Goal: Book appointment/travel/reservation

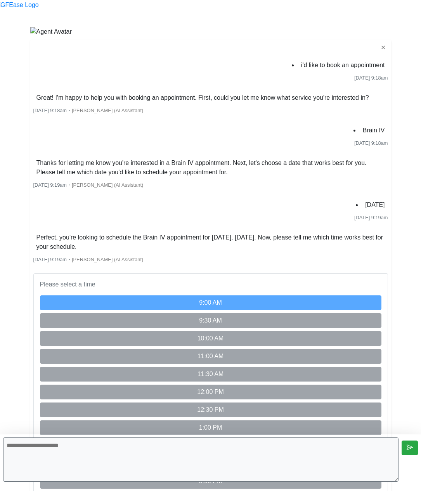
scroll to position [473, 0]
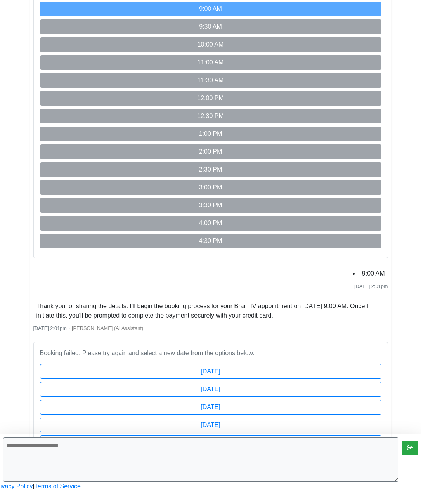
click at [365, 242] on html "Begin your FREE virtual smile assessment! ✕ i'd like to book an appointment [DA…" at bounding box center [210, 98] width 421 height 785
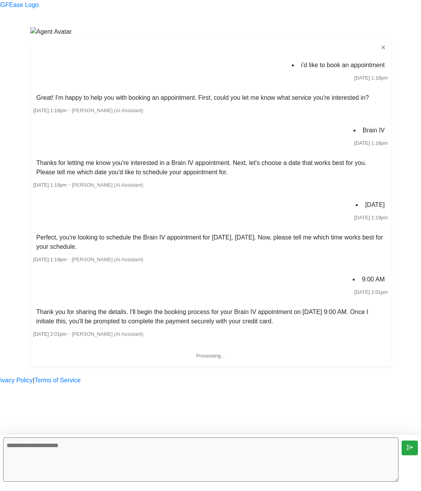
scroll to position [185, 0]
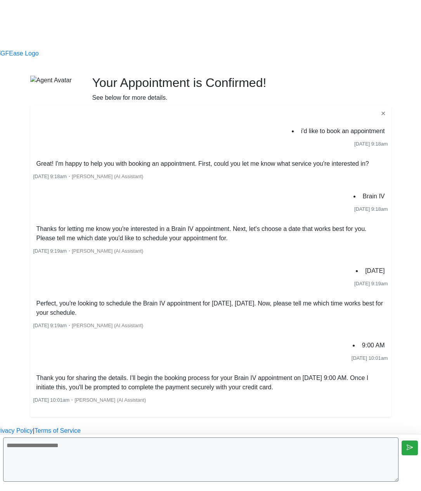
scroll to position [42, 0]
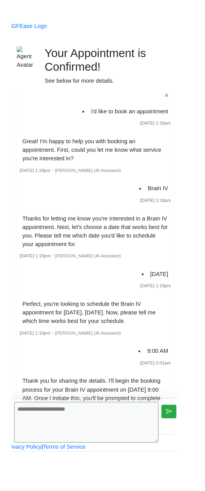
scroll to position [51, 0]
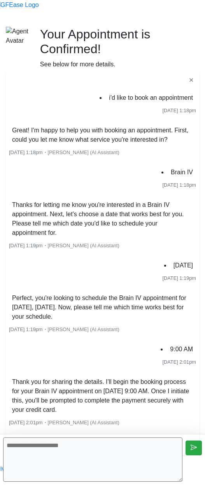
scroll to position [51, 0]
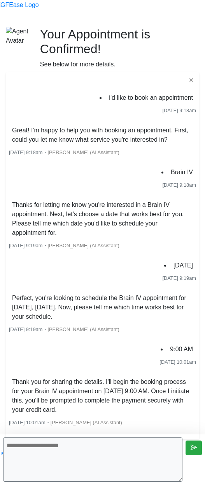
scroll to position [51, 0]
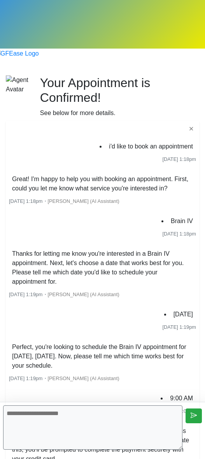
scroll to position [87, 0]
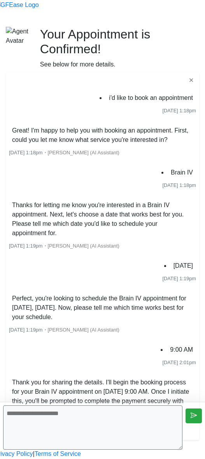
click at [134, 343] on div "9:00 AM [DATE] 2:01pm" at bounding box center [102, 354] width 187 height 23
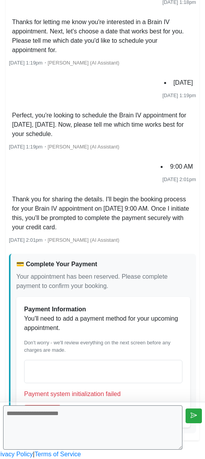
scroll to position [270, 0]
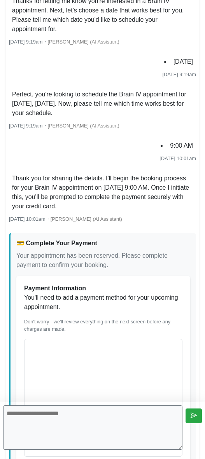
scroll to position [202, 0]
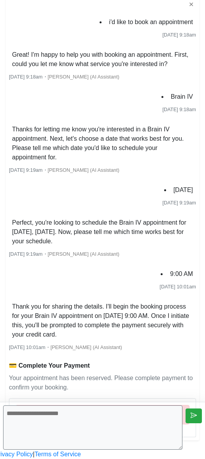
scroll to position [163, 0]
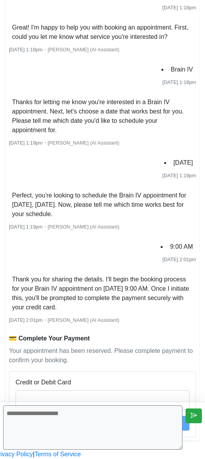
scroll to position [187, 0]
click at [61, 390] on div at bounding box center [103, 399] width 174 height 19
click at [82, 390] on div at bounding box center [103, 399] width 174 height 19
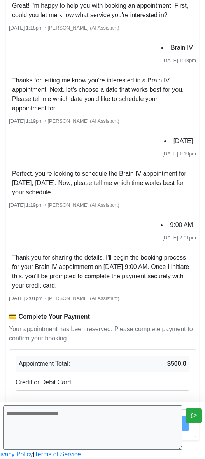
scroll to position [187, 0]
click at [99, 356] on div "Appointment Total: $500.0" at bounding box center [103, 364] width 174 height 16
click at [89, 390] on div at bounding box center [103, 399] width 174 height 19
click at [0, 458] on com-1password-button at bounding box center [0, 459] width 0 height 0
click at [188, 375] on div "✕ i'd like to book an appointment [DATE] 1:18pm Great! I'm happy to help you wi…" at bounding box center [102, 194] width 193 height 492
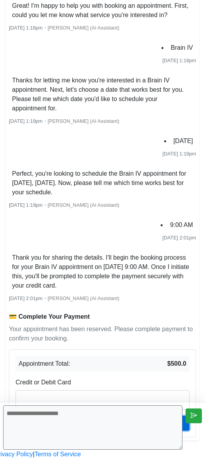
click at [165, 415] on button "Pay Now ($500.0)" at bounding box center [103, 422] width 174 height 15
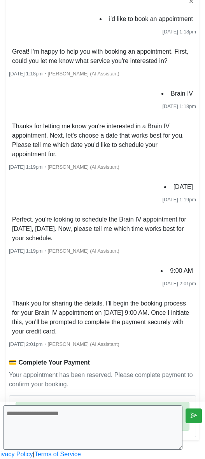
scroll to position [0, 0]
